Goal: Transaction & Acquisition: Download file/media

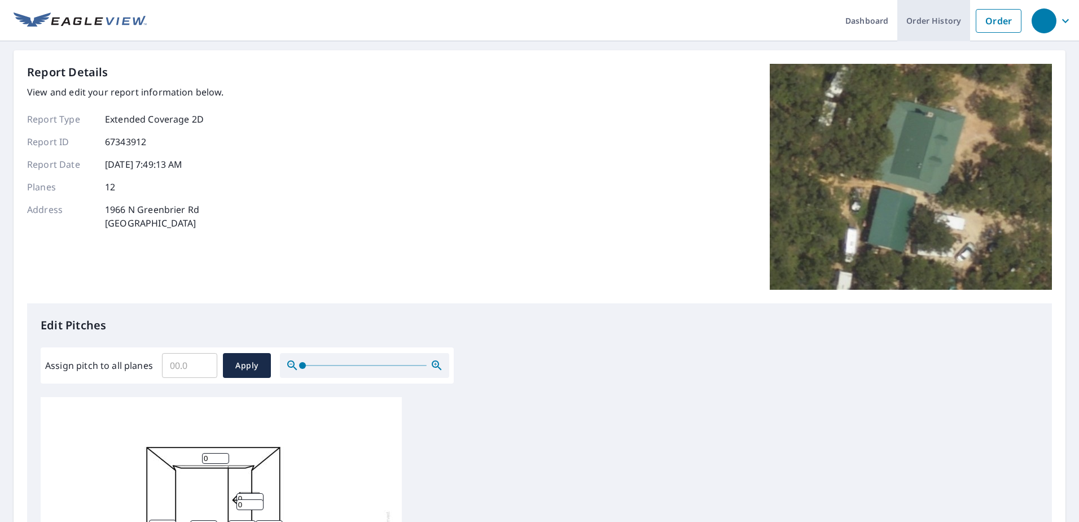
click at [921, 16] on link "Order History" at bounding box center [934, 20] width 73 height 41
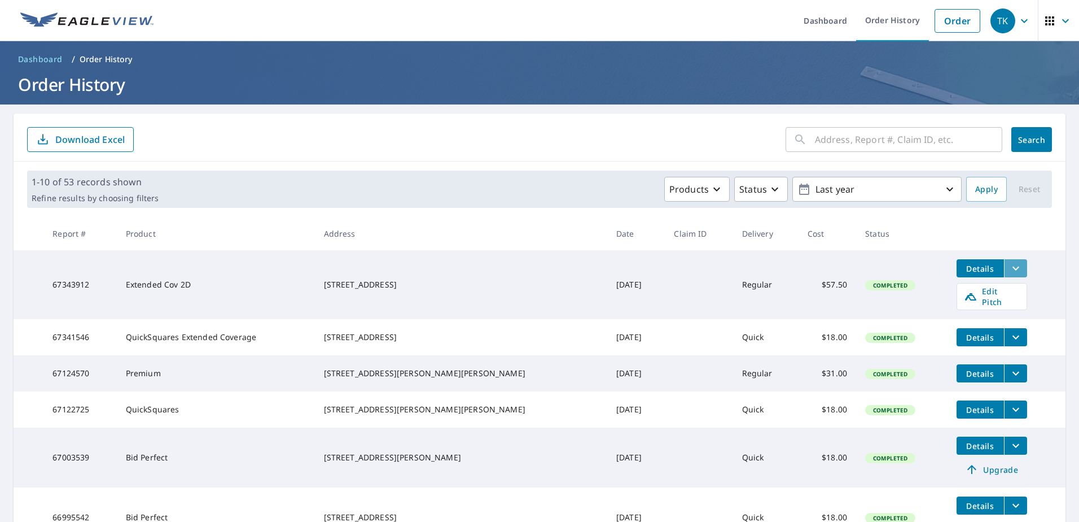
click at [1009, 267] on icon "filesDropdownBtn-67343912" at bounding box center [1016, 268] width 14 height 14
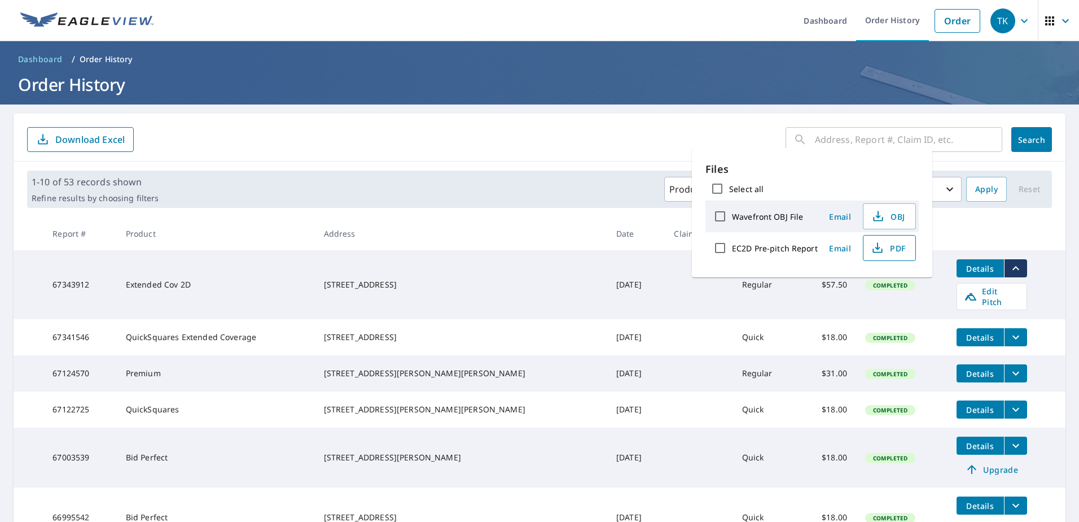
click at [887, 250] on span "PDF" at bounding box center [888, 248] width 36 height 14
click at [890, 211] on span "OBJ" at bounding box center [888, 216] width 36 height 14
click at [654, 102] on header "Dashboard / Order History Order History" at bounding box center [539, 72] width 1079 height 63
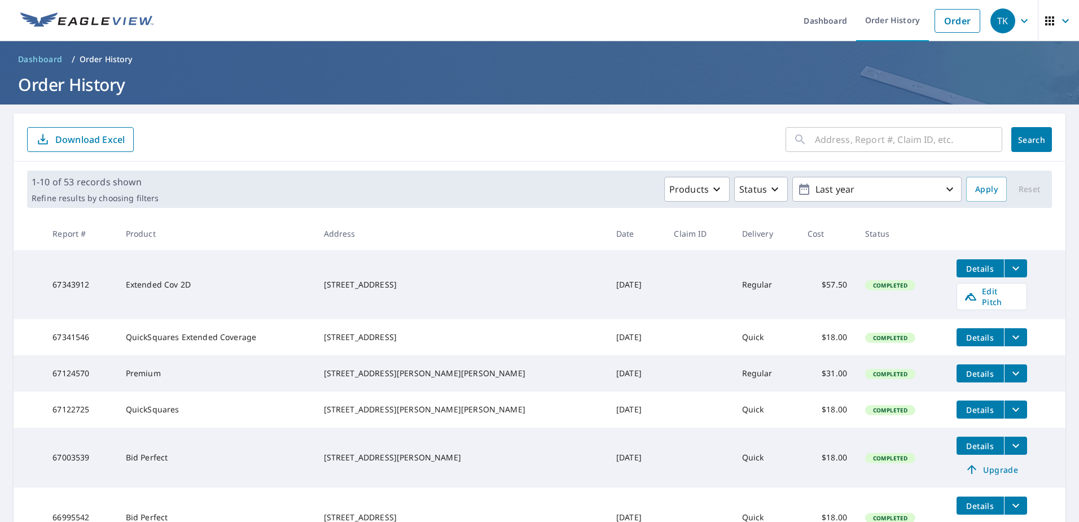
click at [969, 332] on span "Details" at bounding box center [981, 337] width 34 height 11
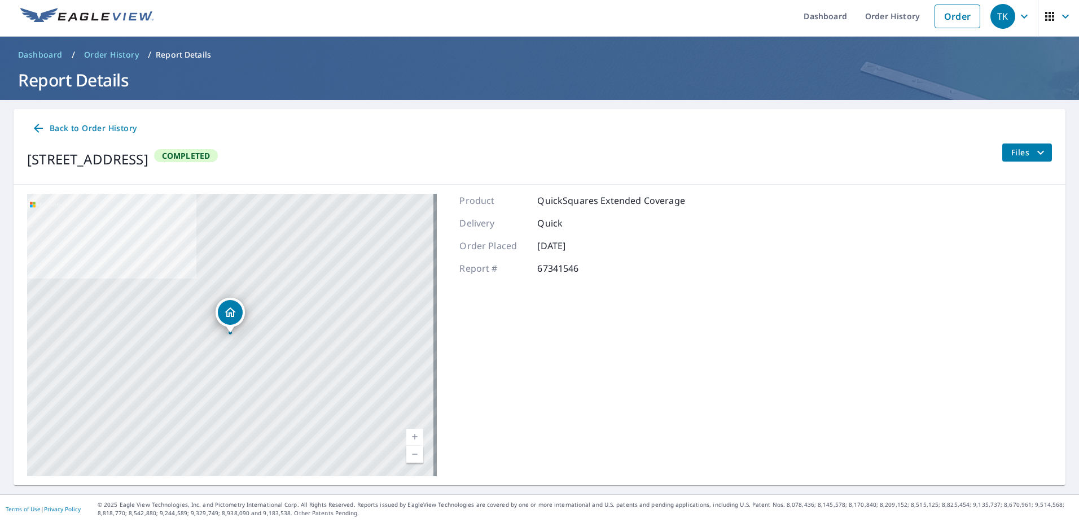
scroll to position [6, 0]
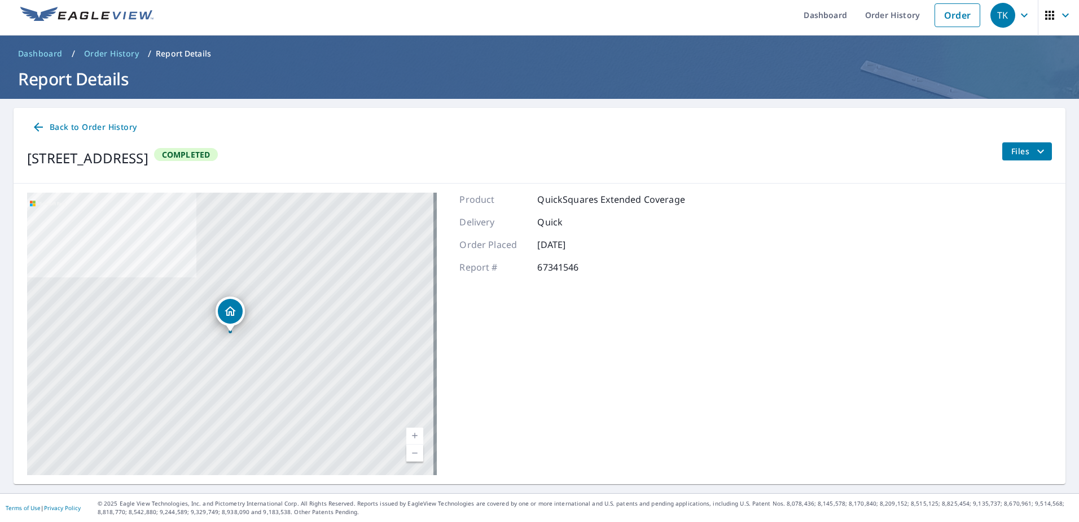
click at [1040, 151] on button "Files" at bounding box center [1027, 151] width 50 height 18
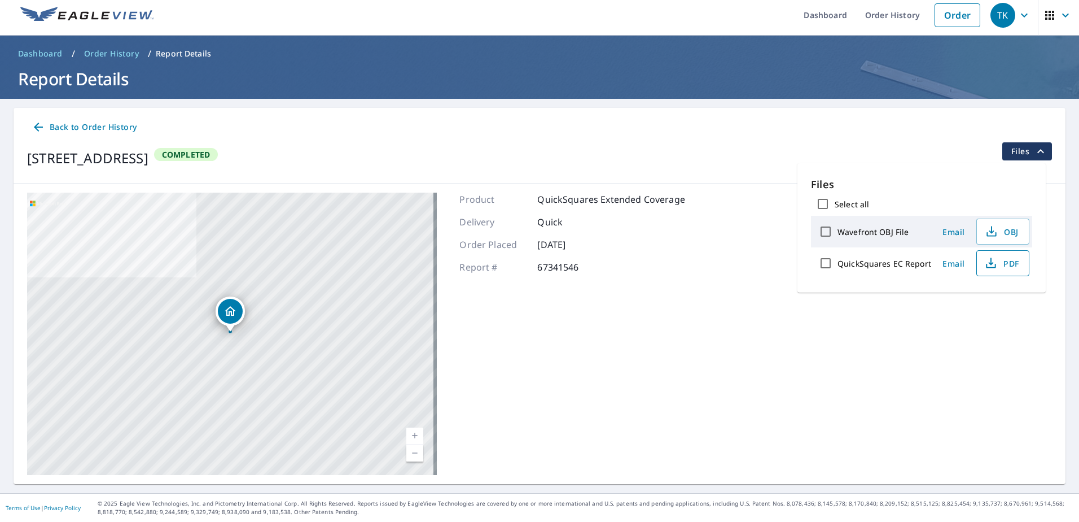
click at [1005, 262] on span "PDF" at bounding box center [1002, 263] width 36 height 14
